Goal: Ask a question

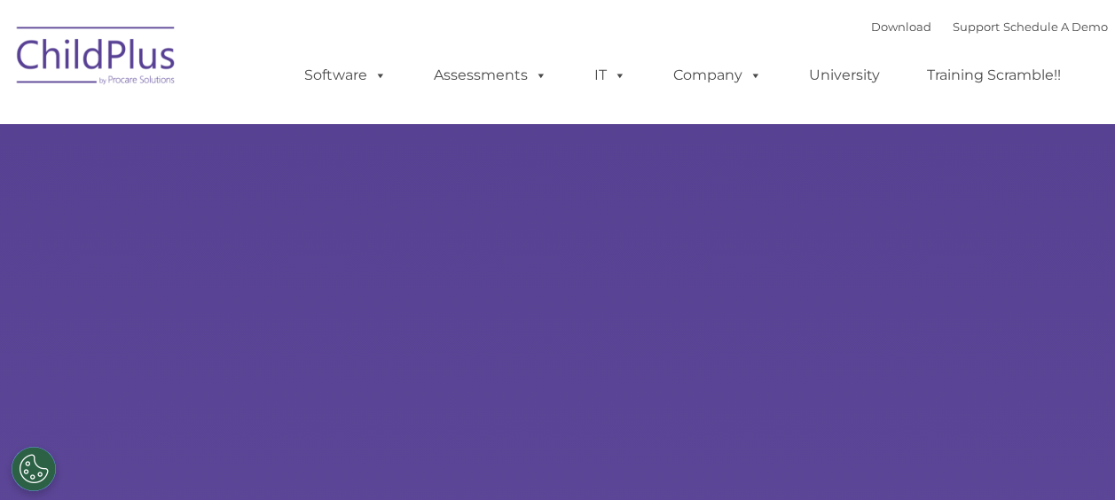
select select "MEDIUM"
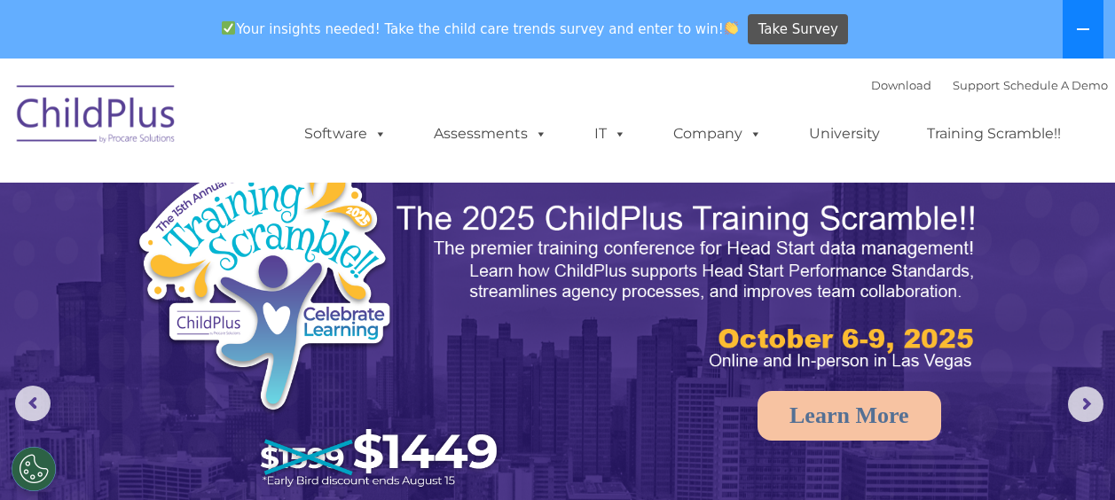
click at [1073, 35] on button at bounding box center [1083, 29] width 41 height 59
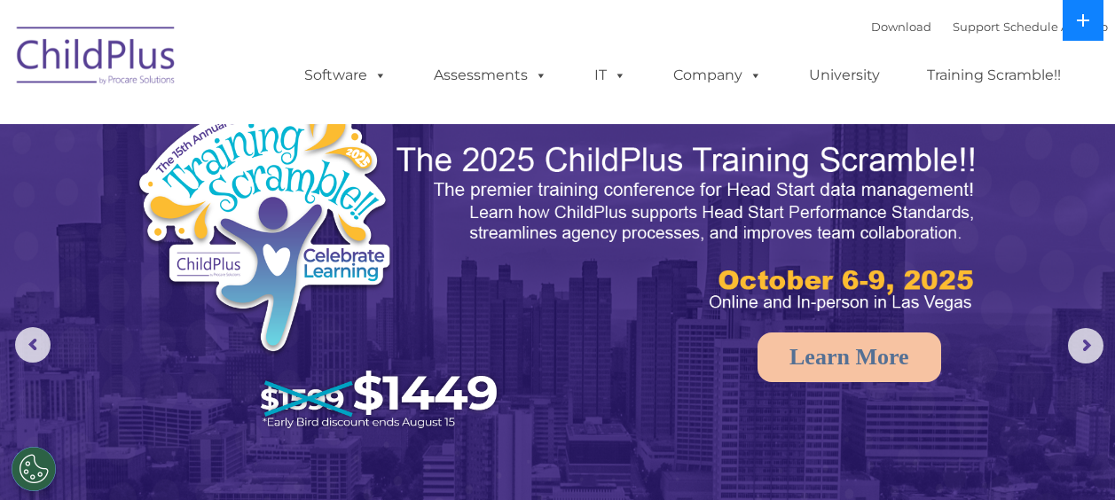
click at [1077, 13] on icon at bounding box center [1083, 20] width 14 height 14
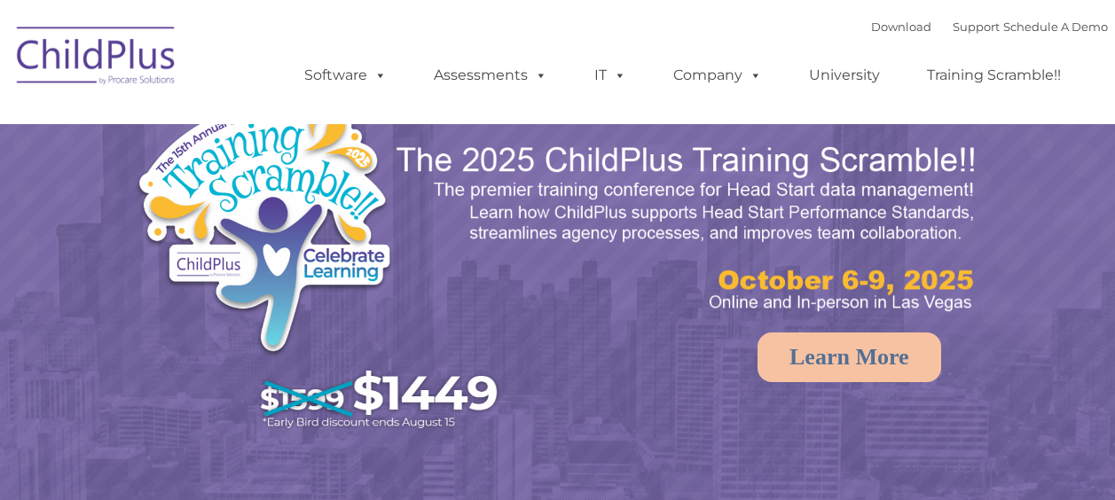
select select "MEDIUM"
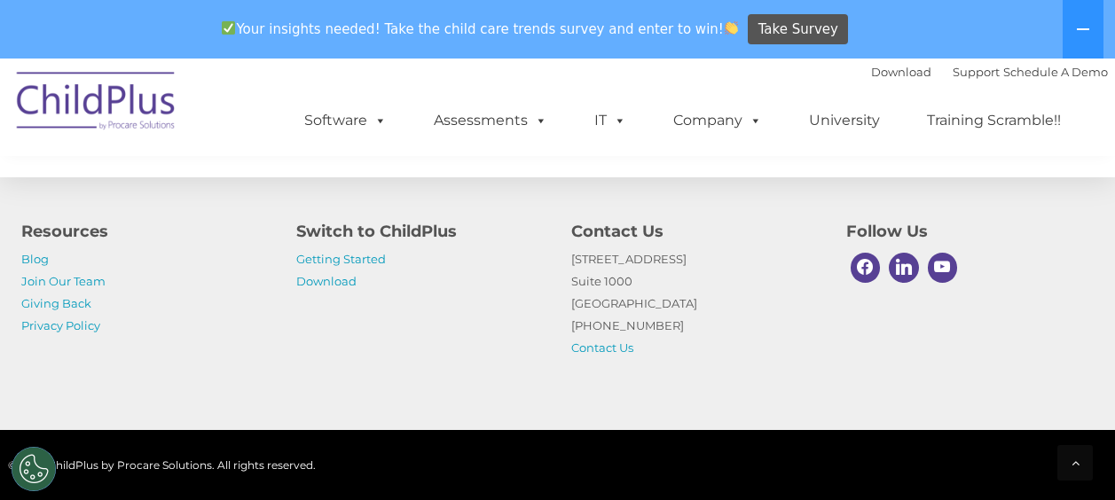
scroll to position [2134, 0]
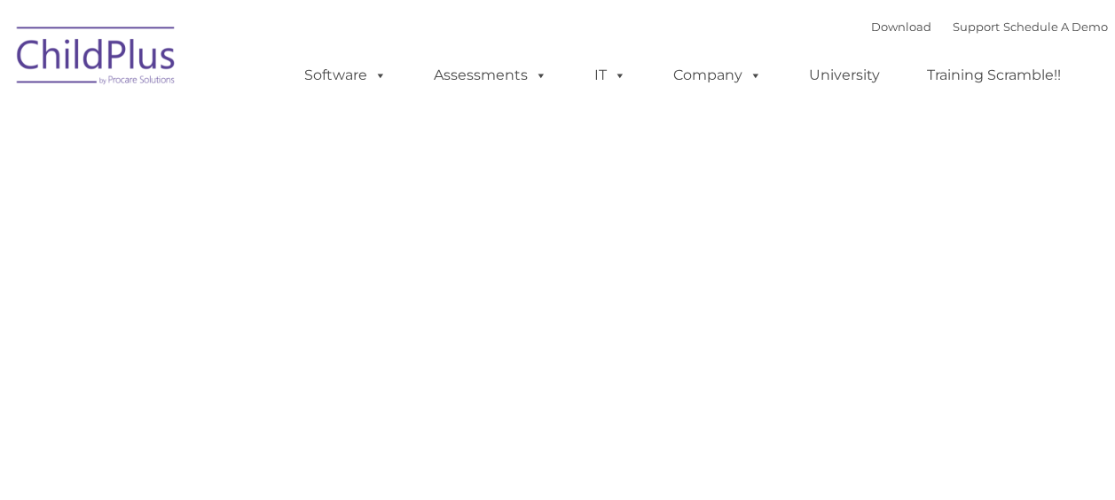
type input ""
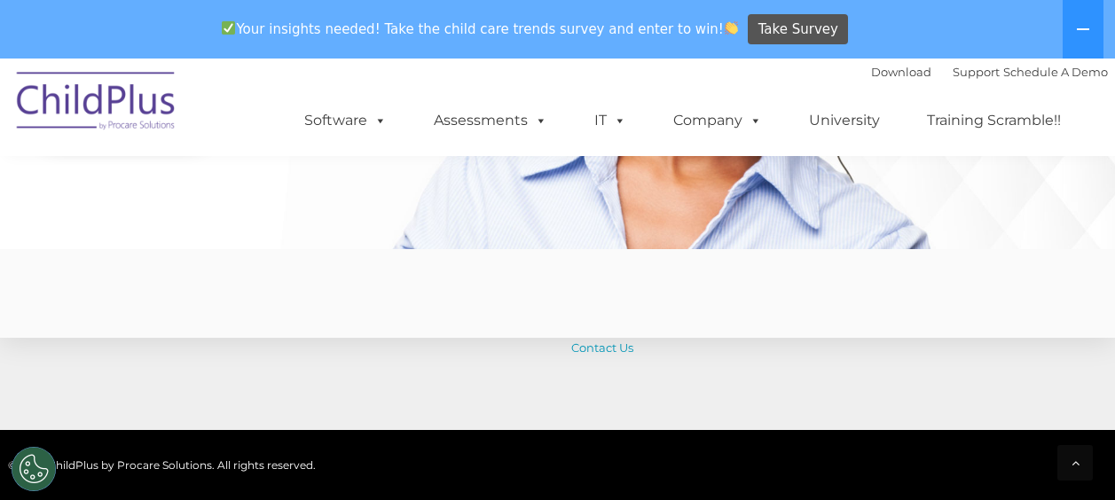
scroll to position [4314, 0]
